Goal: Task Accomplishment & Management: Manage account settings

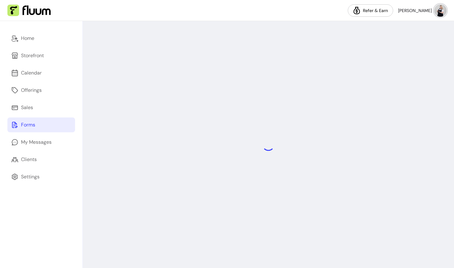
select select "*"
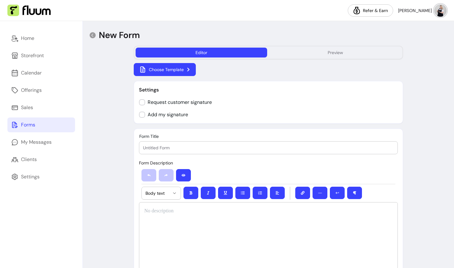
click at [156, 144] on input "Form Title" at bounding box center [268, 147] width 251 height 6
type input "C"
click at [170, 145] on input "First Client Intake" at bounding box center [268, 147] width 251 height 6
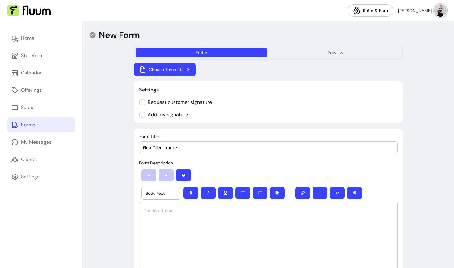
click at [169, 146] on input "First Client Intake" at bounding box center [268, 147] width 251 height 6
click at [168, 148] on input "First Client onboarding Form" at bounding box center [268, 147] width 251 height 6
click at [148, 147] on input "First Client Onboarding Form" at bounding box center [268, 147] width 251 height 6
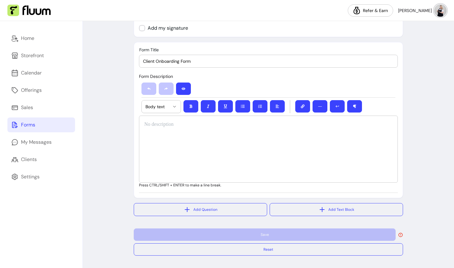
scroll to position [86, 0]
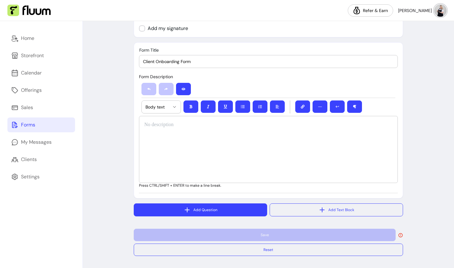
type input "Client Onboarding Form"
click at [163, 211] on button "Add Question" at bounding box center [200, 209] width 133 height 13
select select "****"
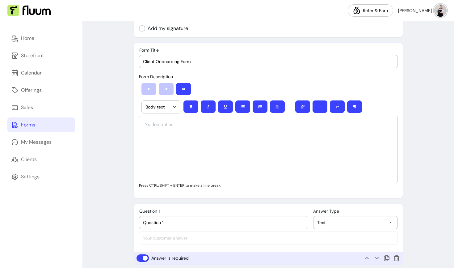
click at [340, 224] on span "Text" at bounding box center [351, 222] width 69 height 6
click at [273, 199] on div "**********" at bounding box center [268, 149] width 269 height 345
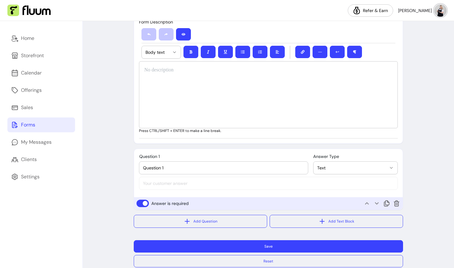
scroll to position [153, 0]
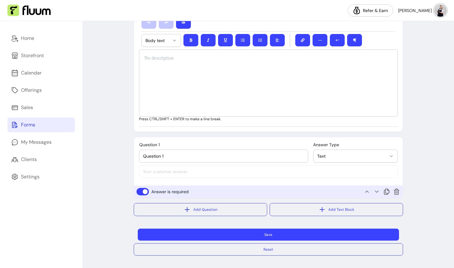
click at [218, 234] on button "Save" at bounding box center [268, 234] width 261 height 12
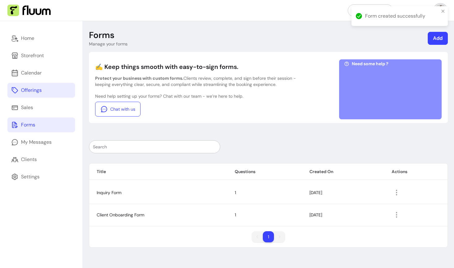
click at [25, 92] on div "Offerings" at bounding box center [31, 89] width 21 height 7
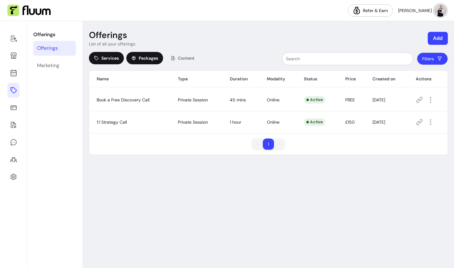
click at [137, 60] on div "Packages" at bounding box center [144, 58] width 37 height 12
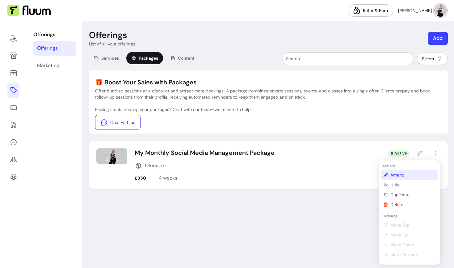
click at [397, 175] on span "Amend" at bounding box center [412, 175] width 45 height 6
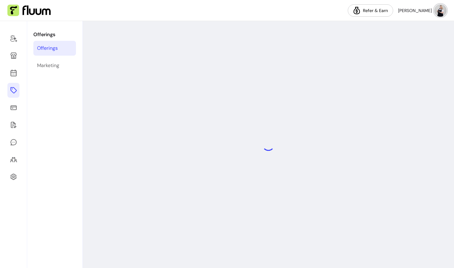
select select "***"
select select "*****"
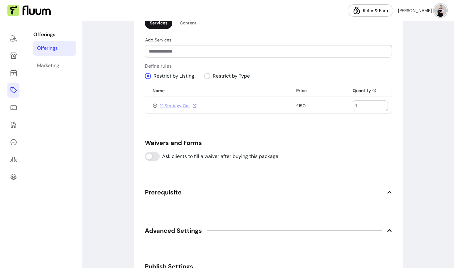
scroll to position [421, 0]
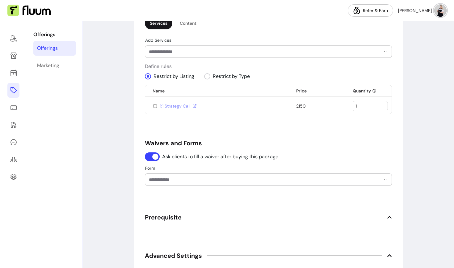
click at [162, 186] on div "**********" at bounding box center [268, 5] width 247 height 746
click at [160, 179] on input "Form" at bounding box center [260, 179] width 222 height 6
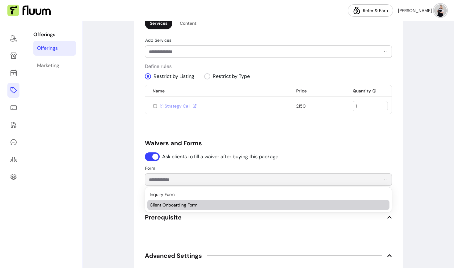
click at [162, 203] on span "Client Onboarding Form" at bounding box center [265, 205] width 231 height 6
type input "**********"
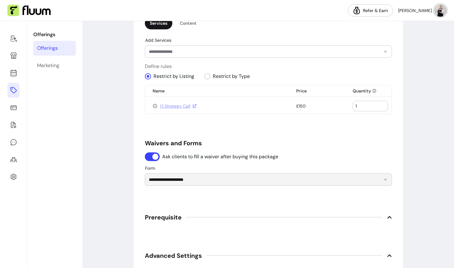
scroll to position [547, 0]
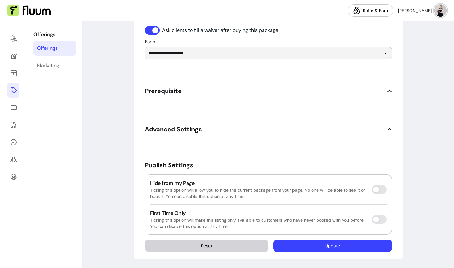
click at [334, 247] on button "Update" at bounding box center [332, 245] width 119 height 12
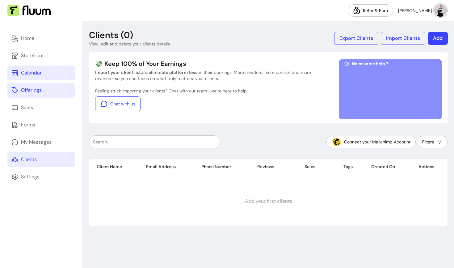
click at [27, 77] on link "Calendar" at bounding box center [41, 72] width 68 height 15
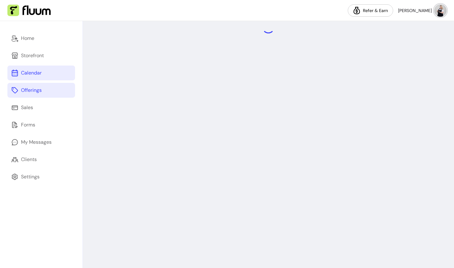
click at [26, 94] on link "Offerings" at bounding box center [41, 90] width 68 height 15
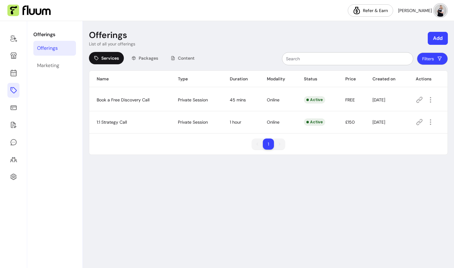
click at [421, 101] on icon at bounding box center [419, 99] width 7 height 7
click at [16, 153] on link at bounding box center [13, 159] width 12 height 15
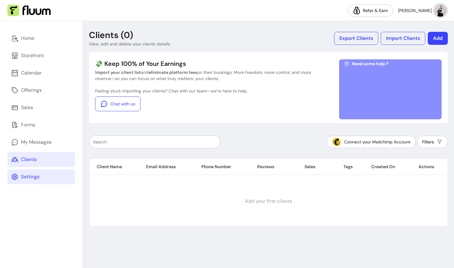
click at [17, 176] on icon at bounding box center [14, 176] width 7 height 7
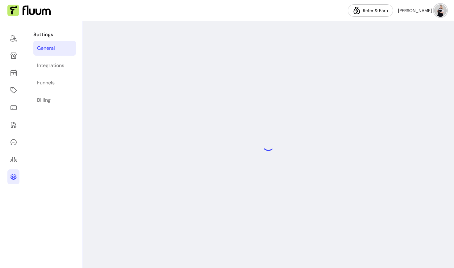
select select "**********"
select select "***"
select select "****"
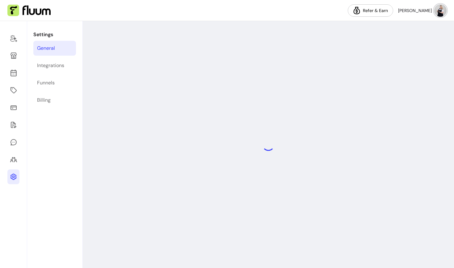
select select "***"
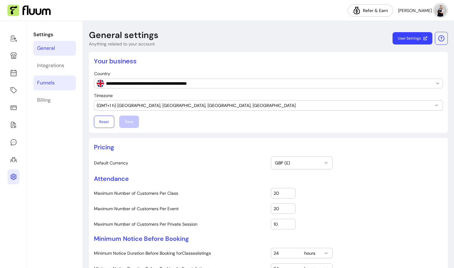
click at [46, 85] on div "Funnels" at bounding box center [46, 82] width 18 height 7
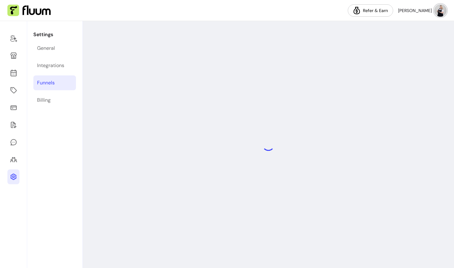
select select "**********"
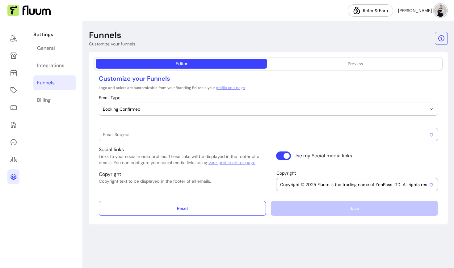
type input "Booking confirmed !"
click at [140, 113] on button "Booking Confirmed" at bounding box center [268, 109] width 338 height 12
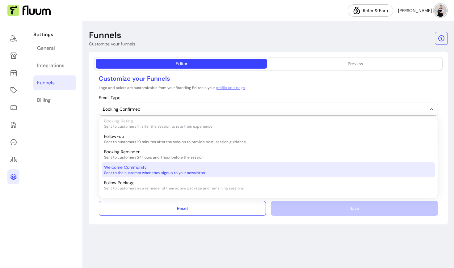
scroll to position [111, 0]
click at [131, 175] on span "Sent to the customer when they signup to your newsletter" at bounding box center [265, 173] width 322 height 5
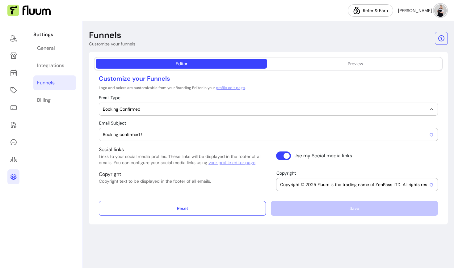
select select "**********"
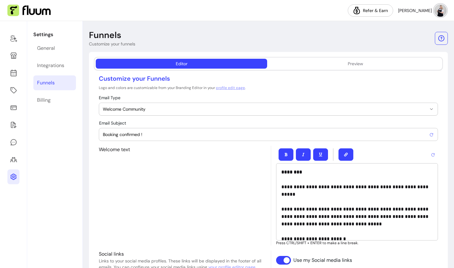
type input "Welcome to the Daniella Cummings Freelance community !"
click at [366, 64] on button "Preview" at bounding box center [355, 64] width 171 height 10
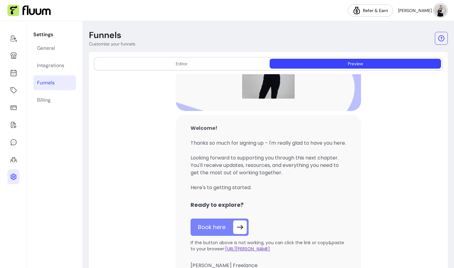
scroll to position [38, 0]
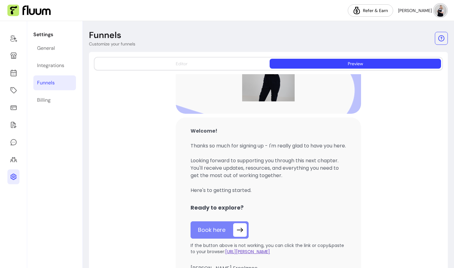
click at [137, 64] on button "Editor" at bounding box center [181, 64] width 171 height 10
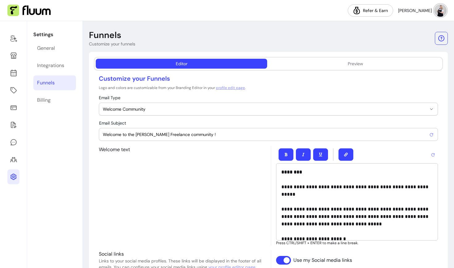
click at [123, 113] on button "Welcome Community" at bounding box center [268, 109] width 338 height 12
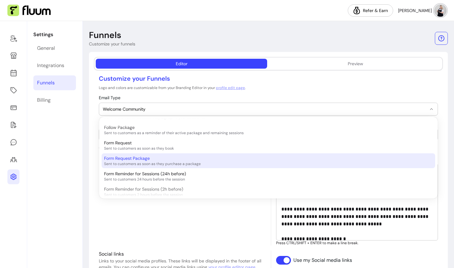
scroll to position [166, 0]
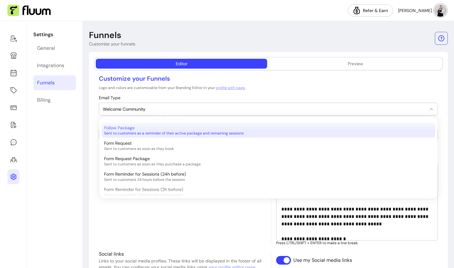
click at [125, 134] on span "Sent to customers as a reminder of their active package and remaining sessions" at bounding box center [265, 133] width 322 height 5
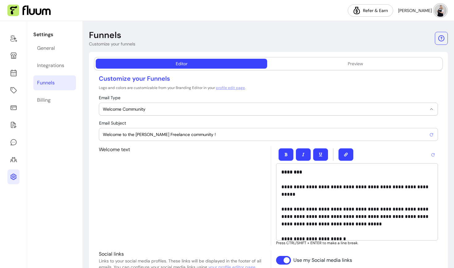
select select "**********"
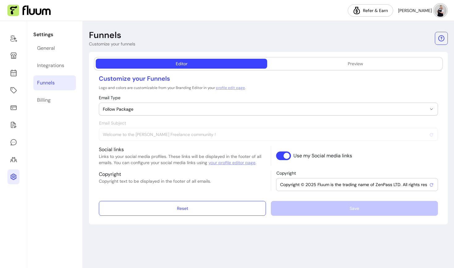
type input "⏳ [Listing Name] – # Sessions Remaining"
click at [117, 106] on span "Follow Package" at bounding box center [265, 109] width 324 height 6
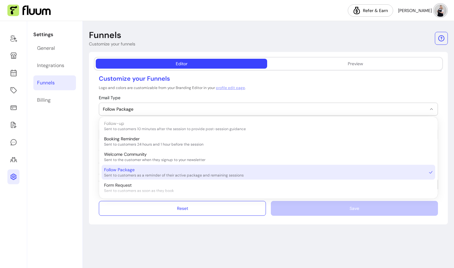
scroll to position [124, 0]
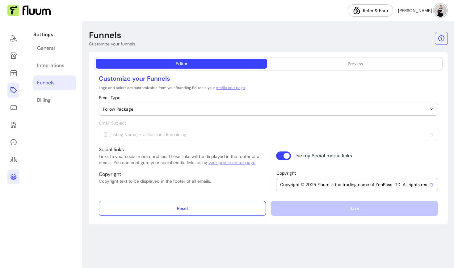
click at [15, 93] on icon at bounding box center [13, 89] width 7 height 7
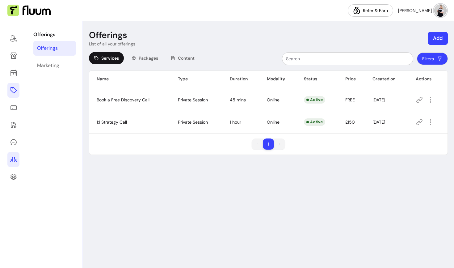
click at [13, 161] on icon at bounding box center [13, 159] width 7 height 7
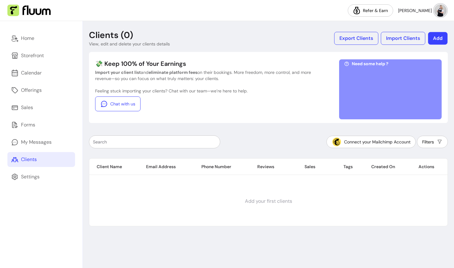
click at [439, 42] on button "Add" at bounding box center [437, 38] width 19 height 13
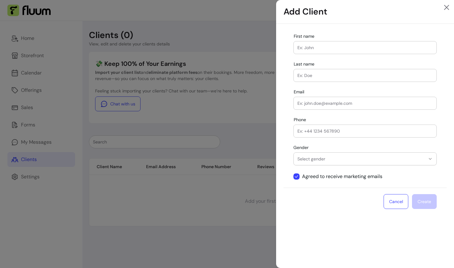
click at [335, 49] on input "First name" at bounding box center [364, 47] width 135 height 6
type input "Roberta"
type input "Morelli Pedersoli"
type input "morelrobb@gmail.com"
type input "+447464429140"
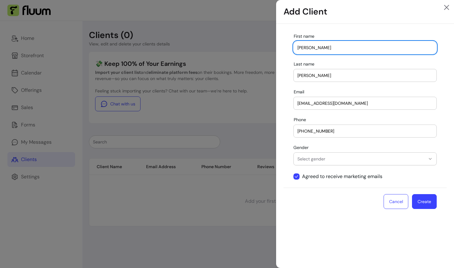
click at [429, 207] on button "Create" at bounding box center [424, 201] width 25 height 15
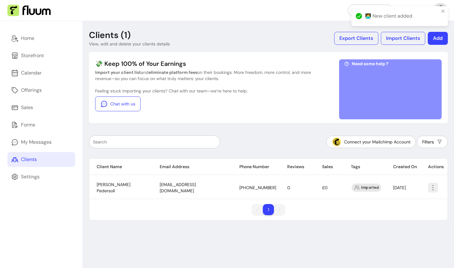
click at [429, 185] on icon "button" at bounding box center [432, 187] width 7 height 7
click at [397, 204] on span "Amend" at bounding box center [407, 202] width 45 height 6
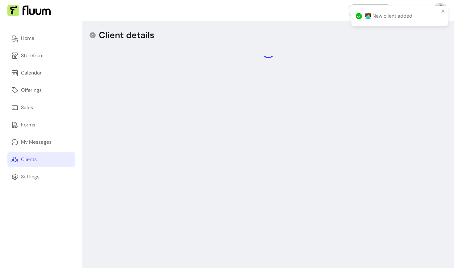
select select "******"
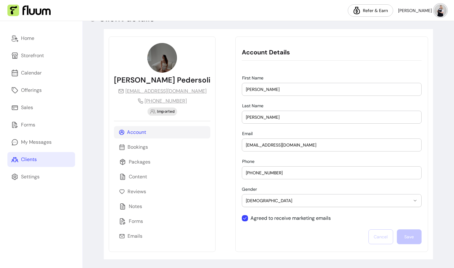
scroll to position [16, 0]
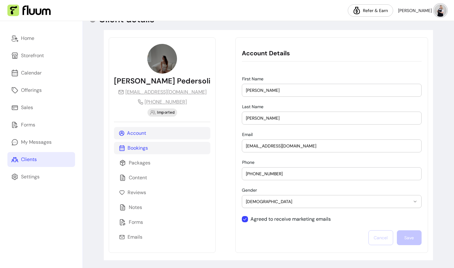
click at [142, 146] on p "Bookings" at bounding box center [138, 147] width 20 height 7
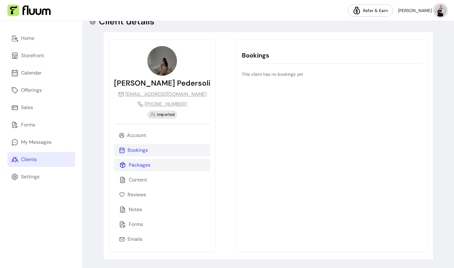
click at [154, 169] on div "Packages" at bounding box center [162, 165] width 96 height 12
click at [144, 183] on p "Content" at bounding box center [138, 179] width 18 height 7
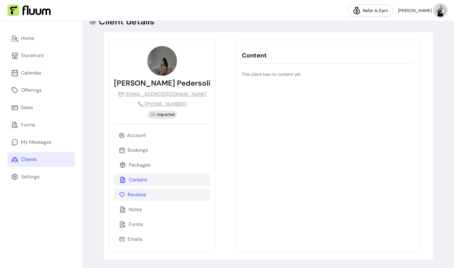
click at [136, 196] on p "Reviews" at bounding box center [137, 194] width 19 height 7
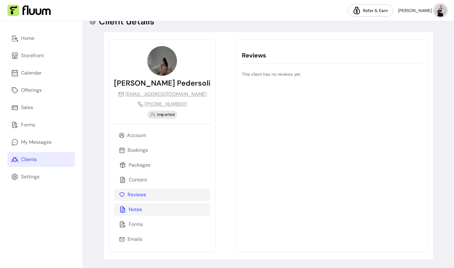
click at [134, 212] on p "Notes" at bounding box center [135, 209] width 13 height 7
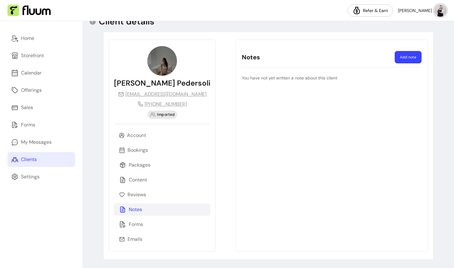
click at [296, 77] on p "You have not yet written a note about this client" at bounding box center [331, 78] width 179 height 6
click at [412, 60] on button "Add note" at bounding box center [408, 57] width 26 height 12
select select "*"
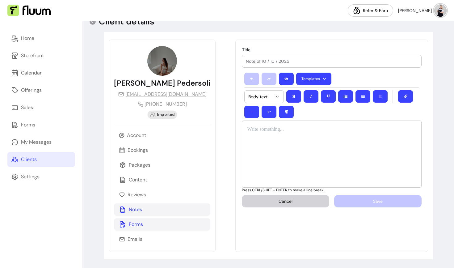
click at [148, 228] on div "Forms" at bounding box center [162, 224] width 96 height 12
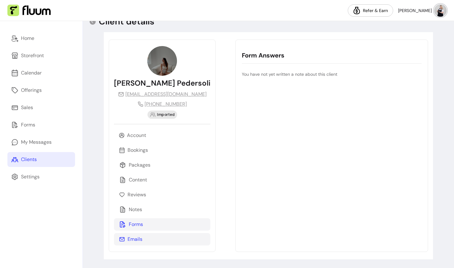
click at [148, 238] on div "Emails" at bounding box center [162, 239] width 96 height 12
click at [93, 23] on icon at bounding box center [93, 22] width 6 height 6
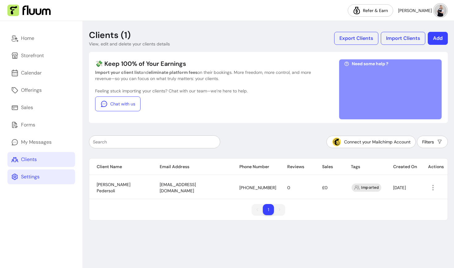
click at [34, 177] on div "Settings" at bounding box center [30, 176] width 19 height 7
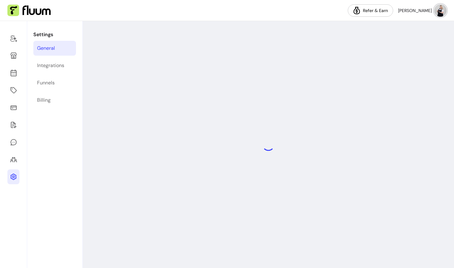
select select "**********"
select select "***"
select select "****"
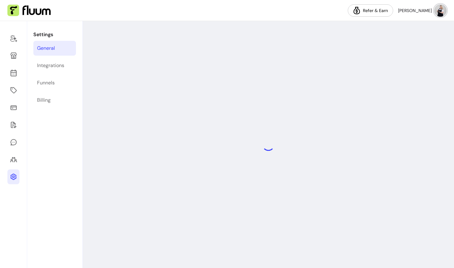
select select "***"
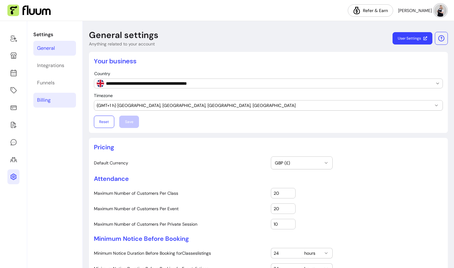
click at [44, 102] on div "Billing" at bounding box center [44, 99] width 14 height 7
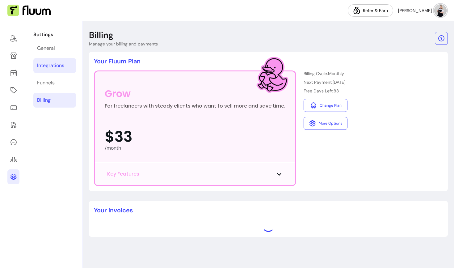
click at [45, 65] on div "Integrations" at bounding box center [50, 65] width 27 height 7
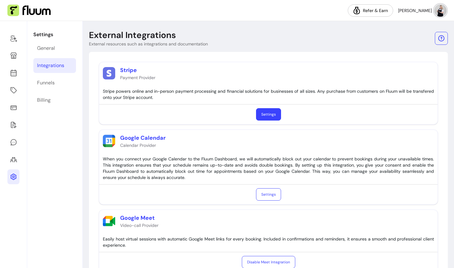
click at [269, 113] on link "Settings" at bounding box center [268, 114] width 25 height 12
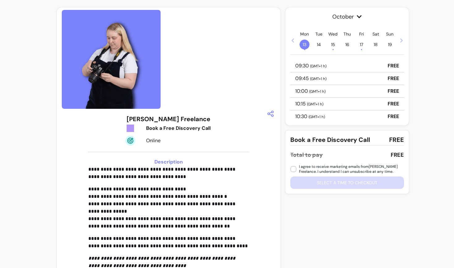
click at [333, 116] on div "10:30 ( GMT+1 h ) FREE" at bounding box center [347, 116] width 114 height 13
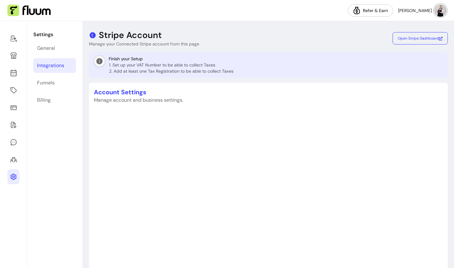
click at [91, 36] on icon at bounding box center [93, 35] width 6 height 6
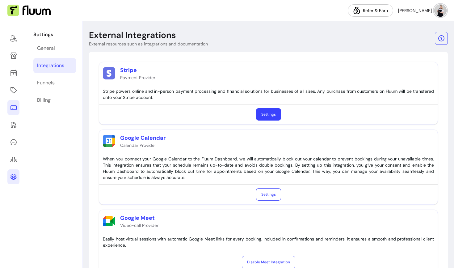
click at [13, 105] on icon at bounding box center [13, 107] width 7 height 7
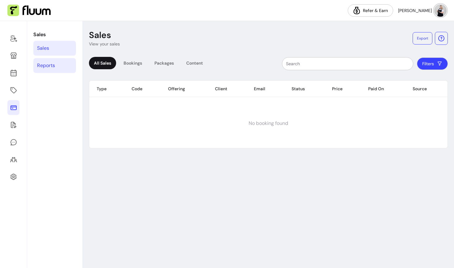
click at [48, 65] on div "Reports" at bounding box center [46, 65] width 18 height 7
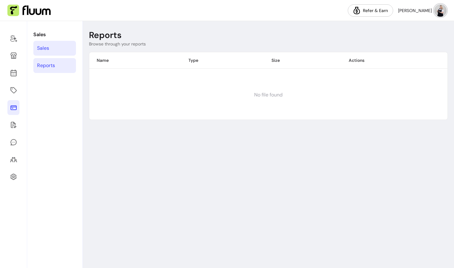
click at [49, 50] on div "Sales" at bounding box center [43, 47] width 12 height 7
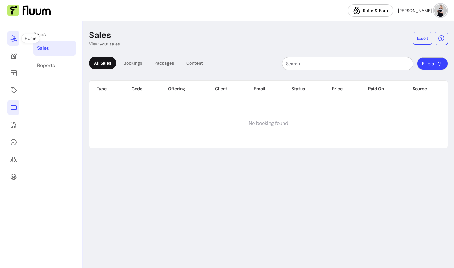
click at [12, 39] on icon at bounding box center [13, 38] width 7 height 7
